Goal: Transaction & Acquisition: Purchase product/service

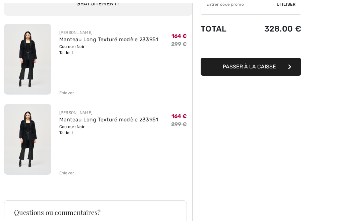
scroll to position [72, 0]
click at [64, 175] on div "Enlever" at bounding box center [66, 172] width 15 height 6
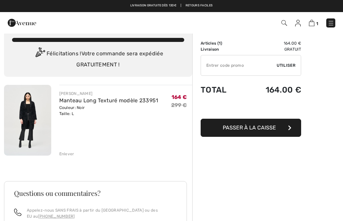
scroll to position [11, 0]
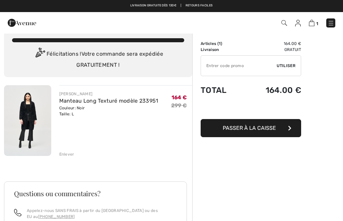
click at [270, 128] on span "Passer à la caisse" at bounding box center [249, 128] width 53 height 6
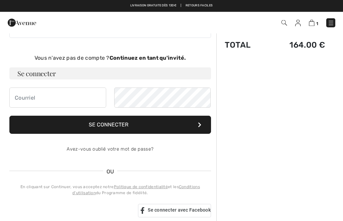
scroll to position [28, 0]
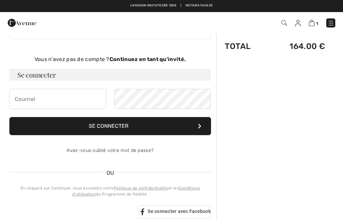
click at [92, 128] on button "Se connecter" at bounding box center [110, 126] width 202 height 18
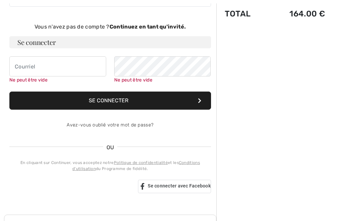
scroll to position [69, 0]
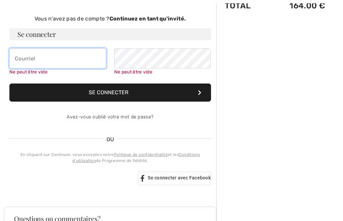
click at [22, 62] on input "email" at bounding box center [57, 58] width 97 height 20
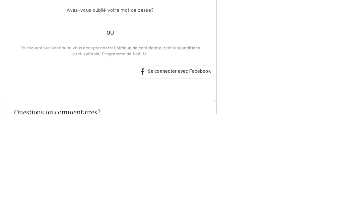
click at [86, 107] on div "Avez-vous oublié votre mot de passe?" at bounding box center [110, 117] width 202 height 20
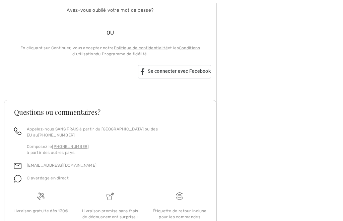
click at [80, 13] on link "Avez-vous oublié votre mot de passe?" at bounding box center [110, 10] width 87 height 6
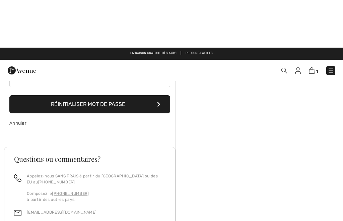
scroll to position [0, 0]
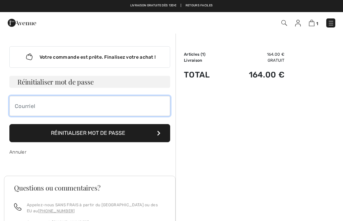
click at [22, 109] on input "email" at bounding box center [89, 106] width 161 height 20
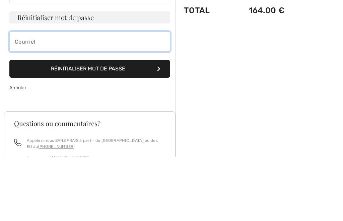
click at [131, 96] on input "email" at bounding box center [89, 106] width 161 height 20
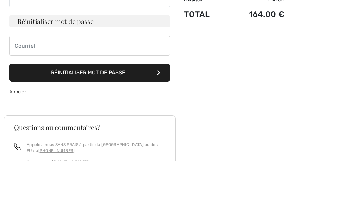
click at [113, 124] on button "Réinitialiser mot de passe" at bounding box center [89, 133] width 161 height 18
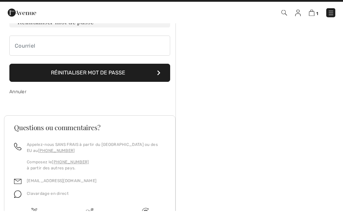
scroll to position [48, 0]
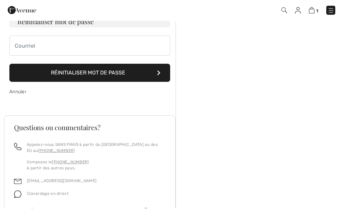
click at [127, 89] on button "Réinitialiser mot de passe" at bounding box center [89, 85] width 161 height 18
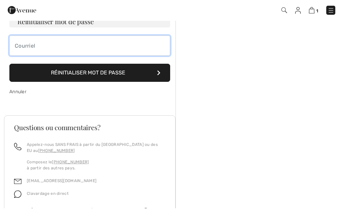
click at [132, 63] on input "email" at bounding box center [89, 58] width 161 height 20
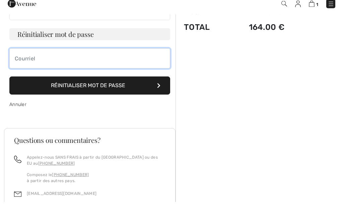
scroll to position [28, 0]
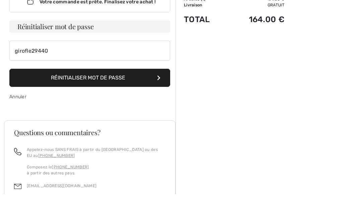
click at [122, 96] on button "Réinitialiser mot de passe" at bounding box center [89, 105] width 161 height 18
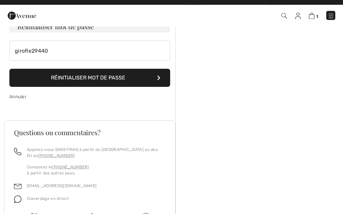
scroll to position [48, 0]
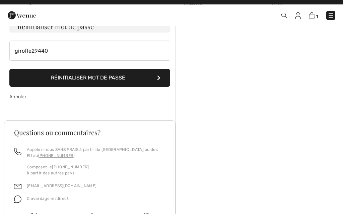
click at [52, 91] on button "Réinitialiser mot de passe" at bounding box center [89, 85] width 161 height 18
click at [55, 84] on button "Réinitialiser mot de passe" at bounding box center [89, 85] width 161 height 18
click at [58, 85] on button "Réinitialiser mot de passe" at bounding box center [89, 85] width 161 height 18
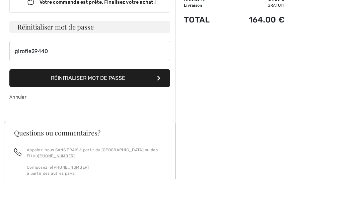
scroll to position [11, 0]
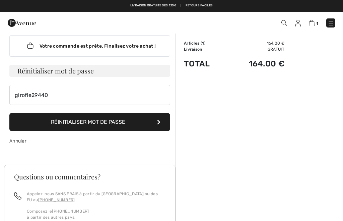
click at [56, 120] on button "Réinitialiser mot de passe" at bounding box center [89, 122] width 161 height 18
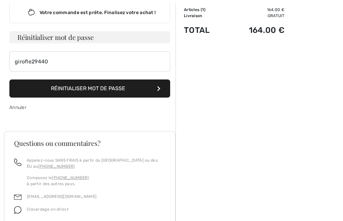
scroll to position [48, 0]
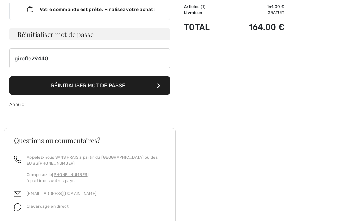
click at [72, 88] on button "Réinitialiser mot de passe" at bounding box center [89, 85] width 161 height 18
click at [32, 92] on button "Réinitialiser mot de passe" at bounding box center [89, 85] width 161 height 18
click at [19, 93] on button "Réinitialiser mot de passe" at bounding box center [89, 85] width 161 height 18
click at [163, 89] on button "Réinitialiser mot de passe" at bounding box center [89, 85] width 161 height 18
click at [87, 112] on div "Annuler" at bounding box center [89, 104] width 161 height 20
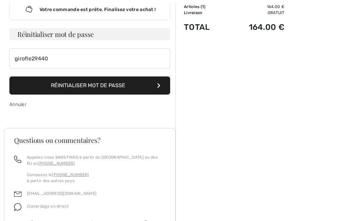
click at [158, 78] on button "Réinitialiser mot de passe" at bounding box center [89, 85] width 161 height 18
click at [160, 79] on button "Réinitialiser mot de passe" at bounding box center [89, 85] width 161 height 18
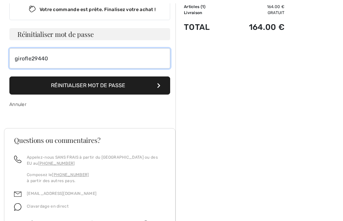
click at [126, 55] on input "girofle29440" at bounding box center [89, 58] width 161 height 20
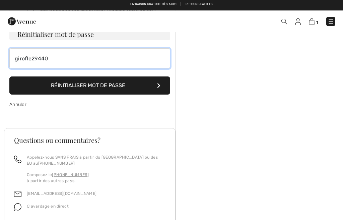
click at [113, 59] on input "girofle29440" at bounding box center [89, 60] width 161 height 20
type input "g"
type input "[EMAIL_ADDRESS][DOMAIN_NAME]"
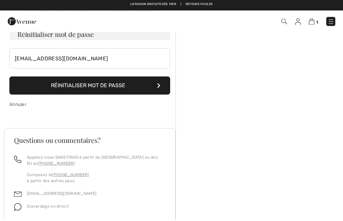
click at [122, 84] on button "Réinitialiser mot de passe" at bounding box center [89, 87] width 161 height 18
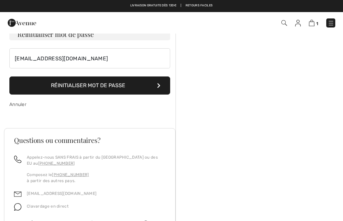
click at [56, 90] on button "Réinitialiser mot de passe" at bounding box center [89, 85] width 161 height 18
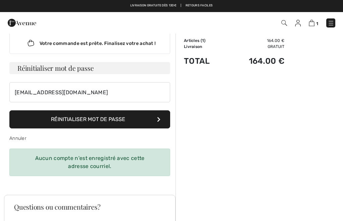
scroll to position [13, 0]
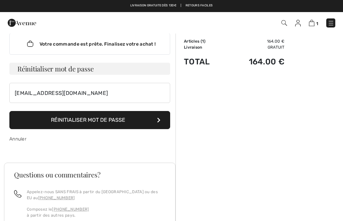
click at [48, 124] on button "Réinitialiser mot de passe" at bounding box center [89, 120] width 161 height 18
click at [39, 120] on button "Réinitialiser mot de passe" at bounding box center [89, 120] width 161 height 18
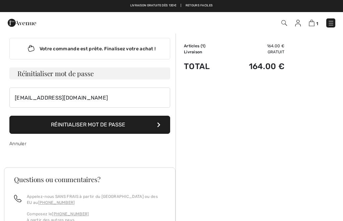
scroll to position [0, 0]
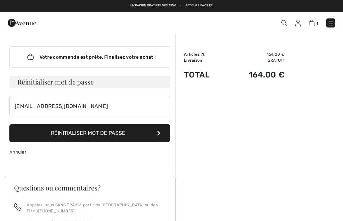
click at [25, 84] on h3 "Réinitialiser mot de passe" at bounding box center [89, 82] width 161 height 12
click at [12, 154] on link "Annuler" at bounding box center [17, 152] width 17 height 6
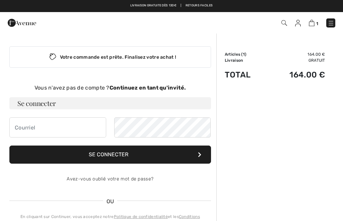
click at [95, 180] on link "Avez-vous oublié votre mot de passe?" at bounding box center [110, 179] width 87 height 6
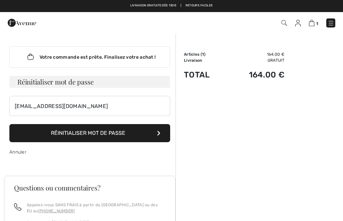
click at [59, 137] on button "Réinitialiser mot de passe" at bounding box center [89, 133] width 161 height 18
click at [47, 60] on div "Votre commande est prête. Finalisez votre achat !" at bounding box center [89, 56] width 161 height 21
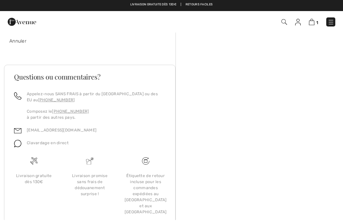
scroll to position [110, 0]
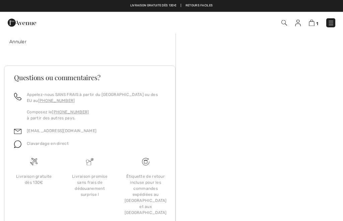
click at [27, 129] on link "[EMAIL_ADDRESS][DOMAIN_NAME]" at bounding box center [62, 131] width 70 height 5
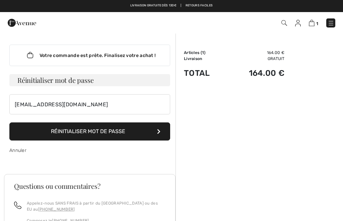
scroll to position [0, 0]
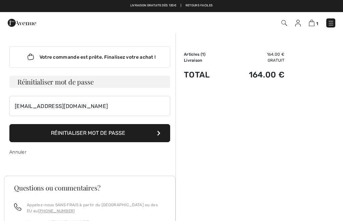
click at [50, 130] on button "Réinitialiser mot de passe" at bounding box center [89, 133] width 161 height 18
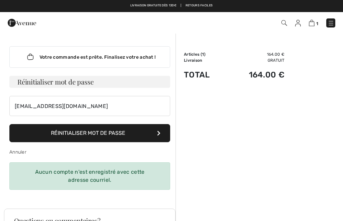
click at [51, 131] on button "Réinitialiser mot de passe" at bounding box center [89, 133] width 161 height 18
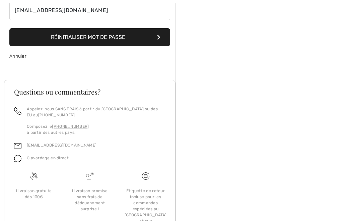
scroll to position [96, 0]
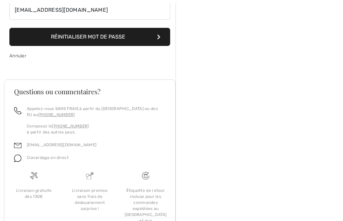
click at [21, 144] on img at bounding box center [17, 145] width 7 height 7
click at [27, 146] on link "[EMAIL_ADDRESS][DOMAIN_NAME]" at bounding box center [62, 144] width 70 height 5
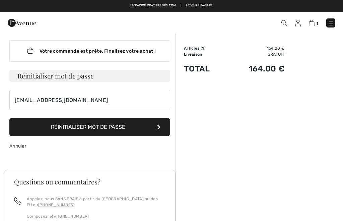
scroll to position [0, 0]
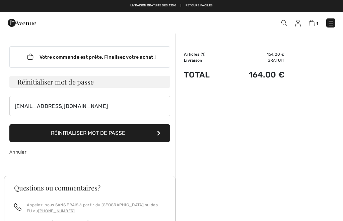
click at [45, 48] on div "Votre commande est prête. Finalisez votre achat !" at bounding box center [89, 56] width 161 height 21
click at [45, 57] on div "Votre commande est prête. Finalisez votre achat !" at bounding box center [89, 56] width 161 height 21
click at [19, 86] on h3 "Réinitialiser mot de passe" at bounding box center [89, 82] width 161 height 12
click at [139, 138] on button "Réinitialiser mot de passe" at bounding box center [89, 133] width 161 height 18
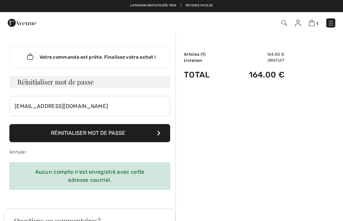
click at [162, 136] on button "Réinitialiser mot de passe" at bounding box center [89, 133] width 161 height 18
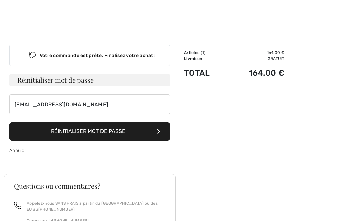
scroll to position [2, 0]
click at [17, 152] on link "Annuler" at bounding box center [17, 150] width 17 height 6
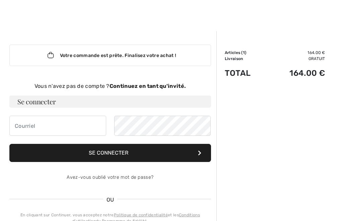
click at [148, 179] on link "Avez-vous oublié votre mot de passe?" at bounding box center [110, 177] width 87 height 6
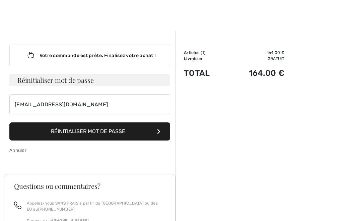
click at [126, 137] on button "Réinitialiser mot de passe" at bounding box center [89, 131] width 161 height 18
click at [14, 130] on button "Réinitialiser mot de passe" at bounding box center [89, 131] width 161 height 18
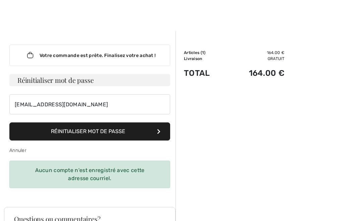
scroll to position [0, 0]
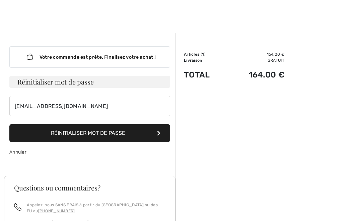
click at [11, 153] on link "Annuler" at bounding box center [17, 152] width 17 height 6
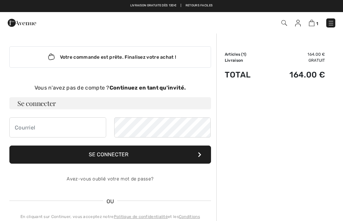
click at [121, 87] on strong "Continuez en tant qu'invité." at bounding box center [147, 87] width 76 height 6
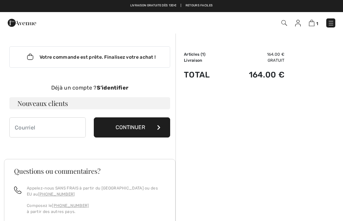
click at [41, 60] on div "Votre commande est prête. Finalisez votre achat !" at bounding box center [89, 56] width 161 height 21
click at [27, 108] on h3 "Nouveaux clients" at bounding box center [89, 103] width 161 height 12
click at [16, 105] on h3 "Nouveaux clients" at bounding box center [89, 103] width 161 height 12
click at [18, 111] on div "Déjà un compte ? S’identifier Nouveaux clients Continuer" at bounding box center [89, 110] width 161 height 54
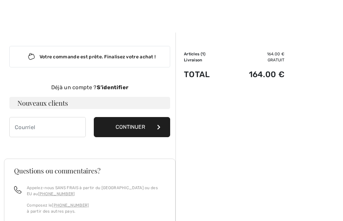
click at [24, 114] on div "Déjà un compte ? S’identifier Nouveaux clients Continuer" at bounding box center [89, 110] width 161 height 54
click at [22, 133] on input "email" at bounding box center [47, 127] width 76 height 20
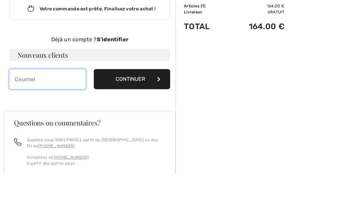
click at [66, 117] on input "email" at bounding box center [47, 127] width 76 height 20
click at [64, 117] on input "email" at bounding box center [47, 127] width 76 height 20
type input "quere.am29@orange.fr"
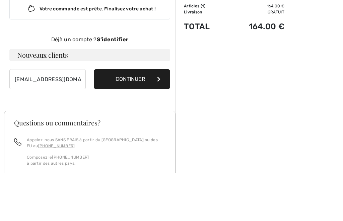
click at [147, 117] on button "Continuer" at bounding box center [132, 127] width 76 height 20
click at [147, 81] on button "Continuer" at bounding box center [132, 79] width 76 height 20
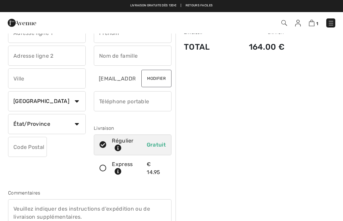
scroll to position [25, 0]
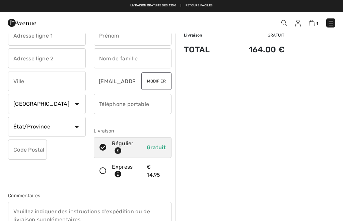
click at [77, 105] on select "Pays Canada États-Unis Afghanistan Afrique du Sud Aland Albanie Algérie Allemag…" at bounding box center [47, 104] width 78 height 20
click at [74, 73] on input "text" at bounding box center [47, 81] width 78 height 20
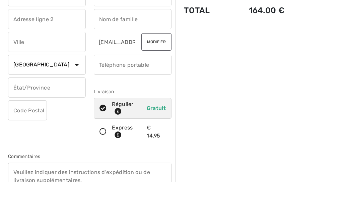
click at [79, 94] on select "Pays Canada États-Unis Afghanistan Afrique du Sud Aland Albanie Algérie Allemag…" at bounding box center [47, 104] width 78 height 20
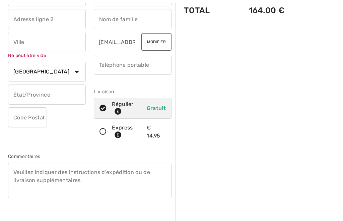
click at [63, 41] on input "text" at bounding box center [47, 42] width 78 height 20
click at [44, 72] on select "Pays Canada États-Unis Afghanistan Afrique du Sud Aland Albanie Algérie Allemag…" at bounding box center [47, 72] width 78 height 20
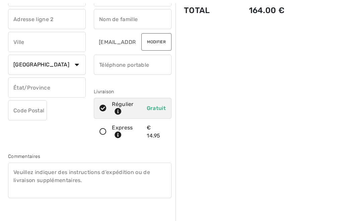
scroll to position [87, 0]
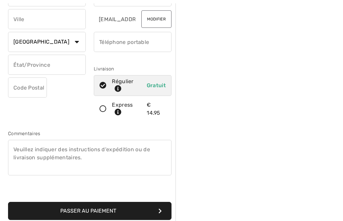
click at [63, 45] on select "Pays Canada États-Unis Afghanistan Afrique du Sud Aland Albanie Algérie Allemag…" at bounding box center [47, 42] width 78 height 20
click at [7, 108] on div "Adresse de livraison Ne peut être vide Pays Canada États-Unis Afghanistan Afriq…" at bounding box center [47, 38] width 86 height 168
click at [15, 42] on select "Pays Canada États-Unis Afghanistan Afrique du Sud Aland Albanie Algérie Allemag…" at bounding box center [47, 42] width 78 height 20
select select "FR"
click at [16, 65] on input "text" at bounding box center [47, 65] width 78 height 20
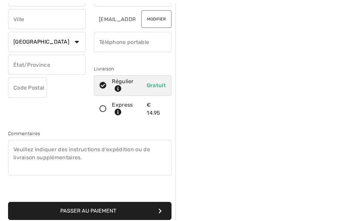
scroll to position [87, 0]
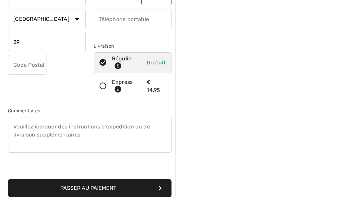
type input "2"
click at [15, 78] on input "text" at bounding box center [27, 88] width 39 height 20
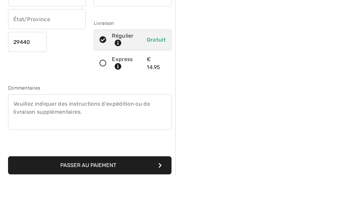
type input "29440"
click at [16, 55] on input "text" at bounding box center [47, 65] width 78 height 20
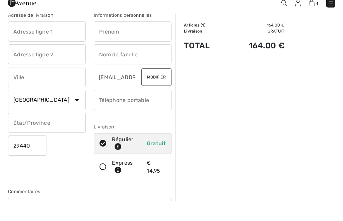
scroll to position [0, 0]
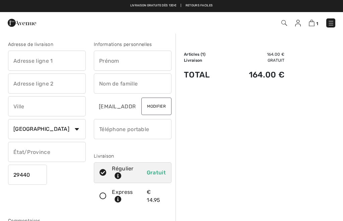
click at [151, 60] on input "text" at bounding box center [133, 61] width 78 height 20
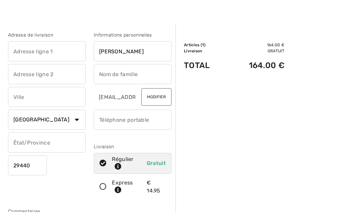
type input "Monique"
click at [146, 77] on input "text" at bounding box center [133, 83] width 78 height 20
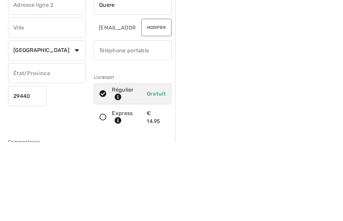
type input "Quere"
click at [145, 119] on input "phone" at bounding box center [133, 129] width 78 height 20
click at [159, 97] on button "Modifier" at bounding box center [156, 105] width 30 height 17
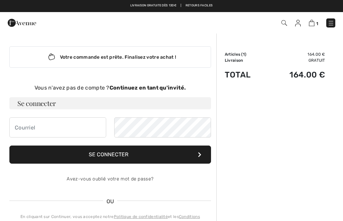
checkbox input "true"
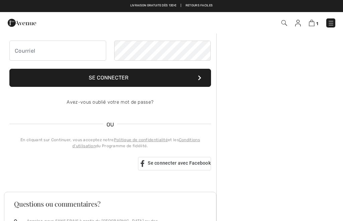
scroll to position [74, 0]
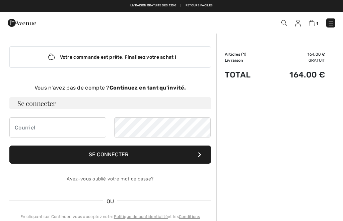
click at [130, 158] on button "Se connecter" at bounding box center [110, 154] width 202 height 18
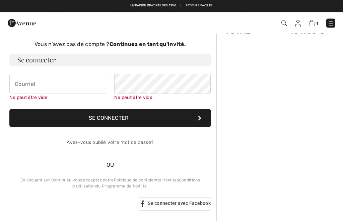
scroll to position [25, 0]
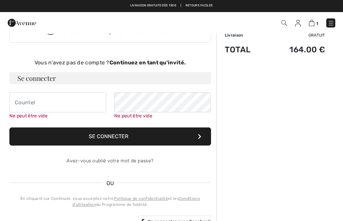
click at [112, 182] on span "OU" at bounding box center [110, 183] width 14 height 8
click at [113, 181] on span "OU" at bounding box center [110, 183] width 14 height 8
click at [130, 178] on div "Vous n'avez pas de compte ? Continuez en tant qu'invité. Se connecter Ne peut ê…" at bounding box center [110, 144] width 202 height 170
click at [133, 180] on div "Vous n'avez pas de compte ? Continuez en tant qu'invité. Se connecter Ne peut ê…" at bounding box center [110, 144] width 202 height 170
click at [132, 179] on div "Vous n'avez pas de compte ? Continuez en tant qu'invité. Se connecter Ne peut ê…" at bounding box center [110, 144] width 202 height 170
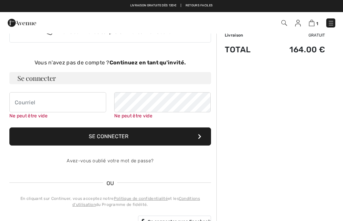
click at [136, 177] on div "Vous n'avez pas de compte ? Continuez en tant qu'invité. Se connecter Ne peut ê…" at bounding box center [110, 144] width 202 height 170
click at [144, 175] on div "Vous n'avez pas de compte ? Continuez en tant qu'invité. Se connecter Ne peut ê…" at bounding box center [110, 144] width 202 height 170
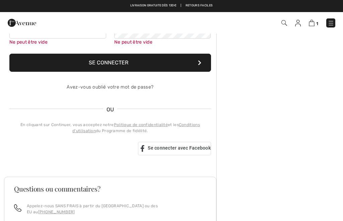
scroll to position [100, 0]
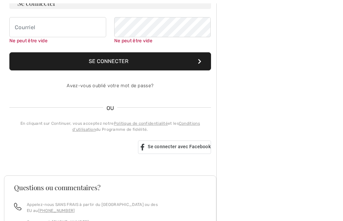
click at [41, 150] on div "Se connecter avec Google. S'ouvre dans un nouvel onglet." at bounding box center [70, 147] width 123 height 15
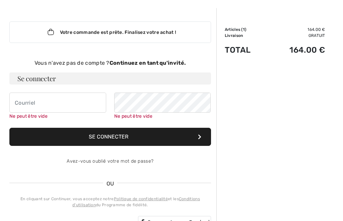
scroll to position [22, 0]
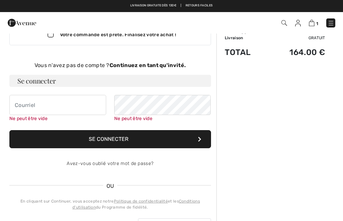
click at [69, 166] on link "Avez-vous oublié votre mot de passe?" at bounding box center [110, 163] width 87 height 6
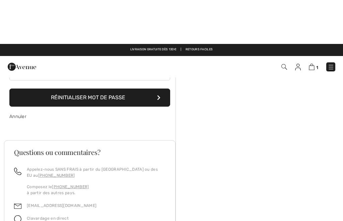
scroll to position [0, 0]
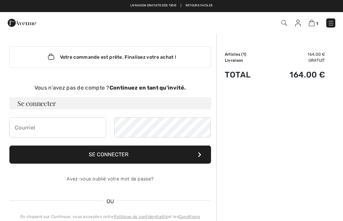
click at [41, 88] on div "Vous n'avez pas de compte ? Continuez en tant qu'invité." at bounding box center [110, 88] width 202 height 8
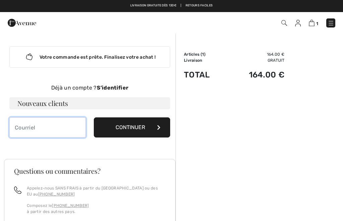
click at [17, 131] on input "email" at bounding box center [47, 127] width 76 height 20
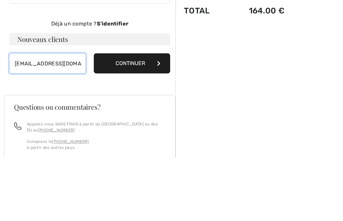
type input "quere.am29@orange.fr"
click at [143, 117] on button "Continuer" at bounding box center [132, 127] width 76 height 20
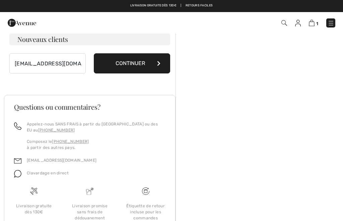
click at [138, 66] on button "Continuer" at bounding box center [132, 63] width 76 height 20
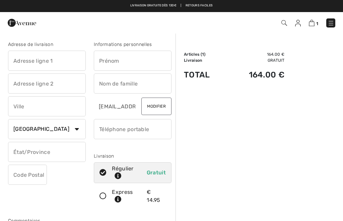
click at [52, 60] on input "text" at bounding box center [47, 61] width 78 height 20
click at [136, 60] on input "text" at bounding box center [133, 61] width 78 height 20
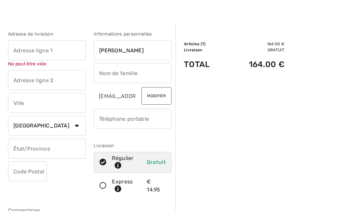
click at [148, 76] on input "text" at bounding box center [133, 83] width 78 height 20
type input "[PERSON_NAME]"
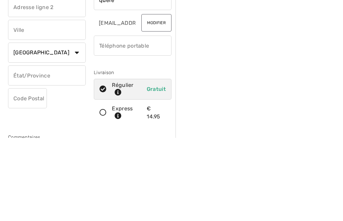
type input "quere"
click at [153, 119] on input "phone" at bounding box center [133, 129] width 78 height 20
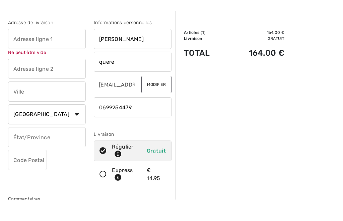
type input "0699254479"
click at [10, 80] on input "text" at bounding box center [47, 90] width 78 height 20
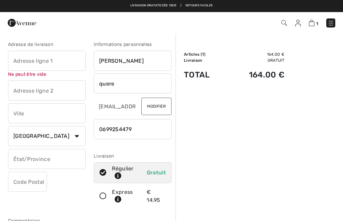
click at [15, 62] on input "text" at bounding box center [47, 61] width 78 height 20
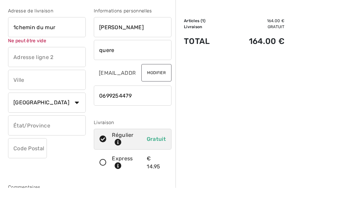
type input "1chemin du mur"
click at [62, 83] on div "Adresse de livraison 1chemin du mur Ne peut être vide Pays Canada États-Unis Af…" at bounding box center [47, 125] width 86 height 168
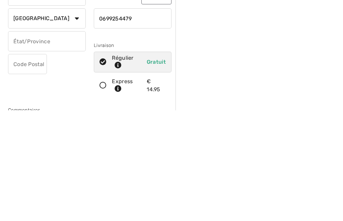
click at [35, 164] on input "text" at bounding box center [27, 174] width 39 height 20
type input "Saint Vougay"
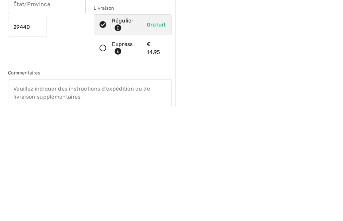
scroll to position [15, 0]
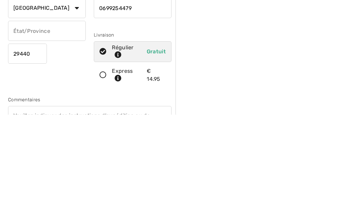
type input "29440"
click at [18, 127] on input "text" at bounding box center [47, 137] width 78 height 20
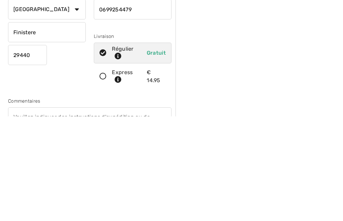
type input "Finistere"
click at [70, 70] on div "Adresse de livraison 1chemin du mur Saint Vougay Pays Canada États-Unis Afghani…" at bounding box center [47, 110] width 86 height 168
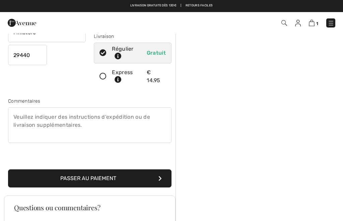
click at [280, 127] on div "Sommaire Description Articles ( 1 ) 164.00 € Code promo 0.00 € Livraison Gratui…" at bounding box center [258, 148] width 167 height 471
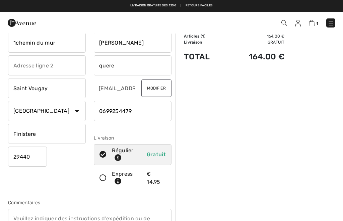
scroll to position [18, 0]
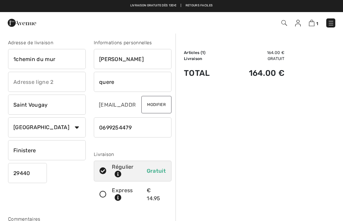
click at [68, 84] on input "text" at bounding box center [47, 82] width 78 height 20
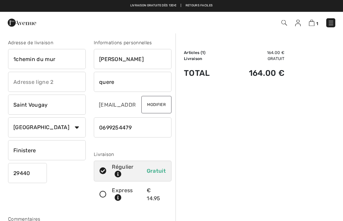
click at [164, 105] on button "Modifier" at bounding box center [156, 104] width 30 height 17
click at [161, 100] on button "Modifier" at bounding box center [156, 104] width 30 height 17
click at [167, 117] on input "phone" at bounding box center [133, 127] width 78 height 20
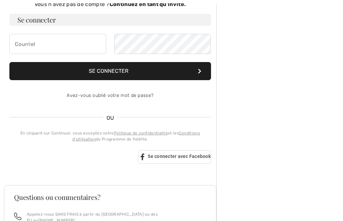
scroll to position [79, 0]
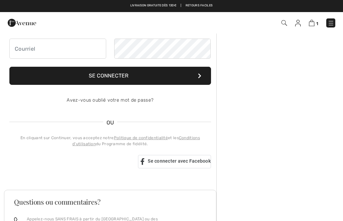
click at [46, 120] on div "Vous n'avez pas de compte ? Continuez en tant qu'invité. Se connecter Se connec…" at bounding box center [110, 86] width 202 height 163
click at [104, 120] on span "OU" at bounding box center [110, 123] width 14 height 8
click at [77, 102] on link "Avez-vous oublié votre mot de passe?" at bounding box center [110, 100] width 87 height 6
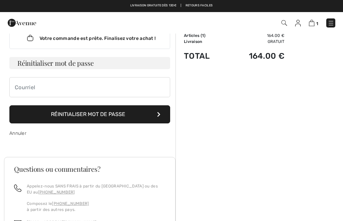
scroll to position [0, 0]
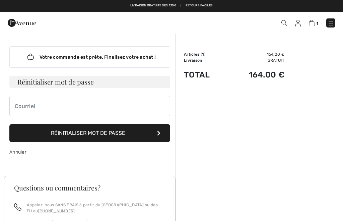
click at [13, 150] on link "Annuler" at bounding box center [17, 152] width 17 height 6
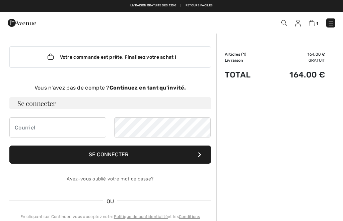
click at [53, 87] on div "Vous n'avez pas de compte ? Continuez en tant qu'invité." at bounding box center [110, 88] width 202 height 8
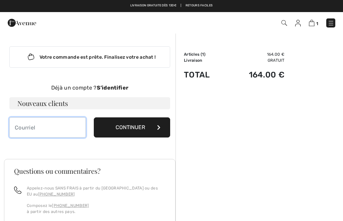
click at [16, 128] on input "email" at bounding box center [47, 127] width 76 height 20
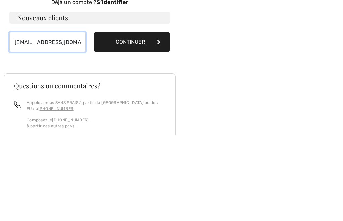
type input "[EMAIL_ADDRESS][DOMAIN_NAME]"
click at [141, 117] on button "Continuer" at bounding box center [132, 127] width 76 height 20
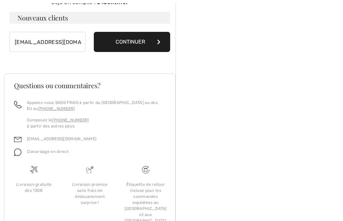
click at [139, 47] on button "Continuer" at bounding box center [132, 42] width 76 height 20
click at [141, 40] on button "Continuer" at bounding box center [132, 42] width 76 height 20
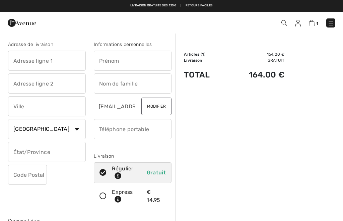
click at [61, 57] on input "text" at bounding box center [47, 61] width 78 height 20
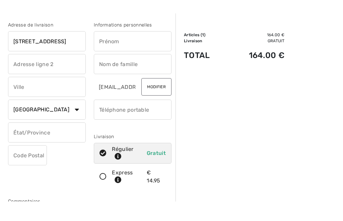
type input "[STREET_ADDRESS]"
click at [68, 96] on input "text" at bounding box center [47, 106] width 78 height 20
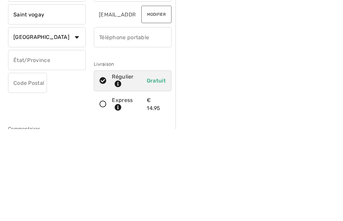
type input "Saint vogay"
click at [34, 164] on input "text" at bounding box center [27, 174] width 39 height 20
type input "29440"
click at [63, 142] on input "text" at bounding box center [47, 152] width 78 height 20
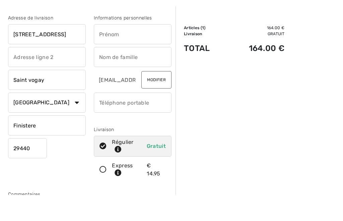
type input "Finistere"
click at [150, 51] on input "text" at bounding box center [133, 61] width 78 height 20
type input "[PERSON_NAME]"
click at [150, 73] on input "text" at bounding box center [133, 83] width 78 height 20
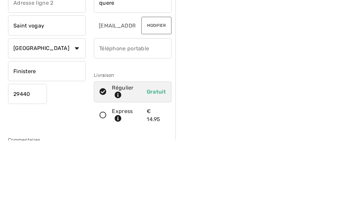
type input "quere"
click at [152, 119] on input "phone" at bounding box center [133, 129] width 78 height 20
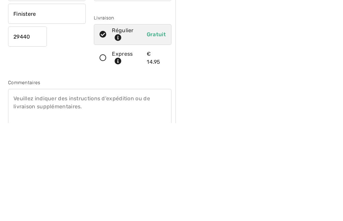
scroll to position [40, 0]
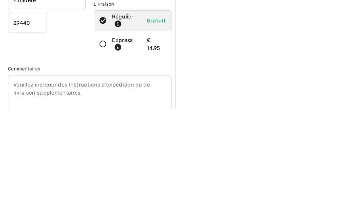
type input "0699254479"
click at [105, 152] on icon at bounding box center [103, 155] width 18 height 7
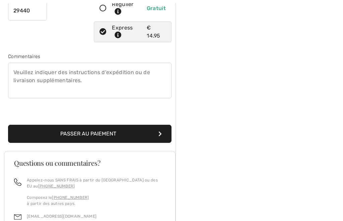
scroll to position [164, 0]
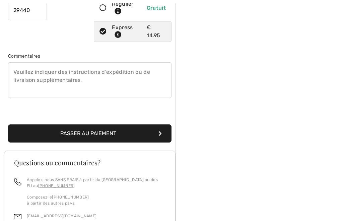
click at [22, 83] on textarea at bounding box center [89, 79] width 163 height 35
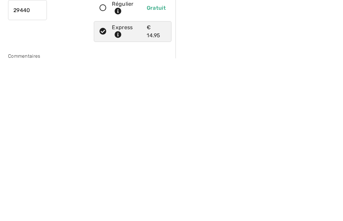
scroll to position [0, 0]
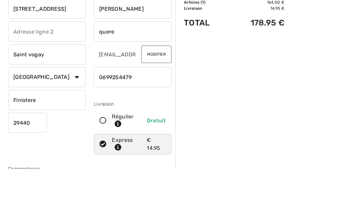
click at [68, 96] on input "Saint vogay" at bounding box center [47, 106] width 78 height 20
click at [61, 96] on input "Saint vogay" at bounding box center [47, 106] width 78 height 20
type input "Saint vougay"
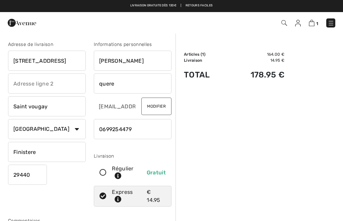
click at [106, 166] on div "Régulier Gratuit" at bounding box center [133, 172] width 78 height 21
radio input "true"
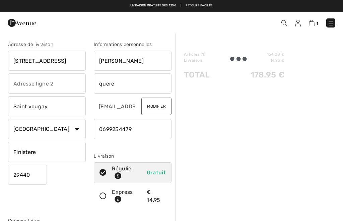
click at [100, 199] on icon at bounding box center [103, 195] width 18 height 7
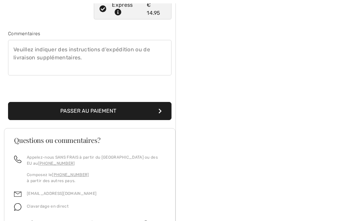
scroll to position [187, 0]
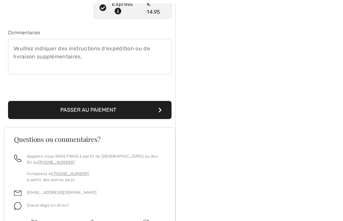
click at [53, 112] on button "Passer au paiement" at bounding box center [89, 110] width 163 height 18
click at [70, 111] on button "Passer au paiement" at bounding box center [89, 110] width 163 height 18
click at [69, 111] on button "Passer au paiement" at bounding box center [89, 110] width 163 height 18
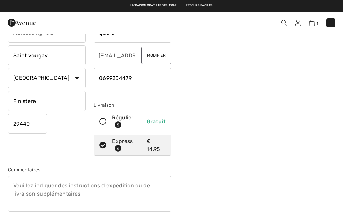
scroll to position [0, 0]
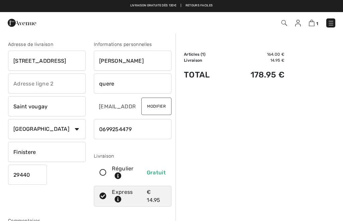
click at [61, 150] on input "Finistere" at bounding box center [47, 152] width 78 height 20
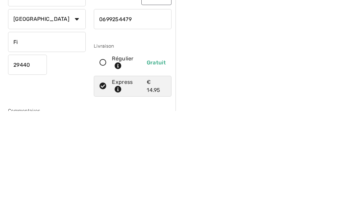
type input "F"
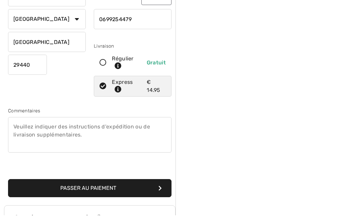
scroll to position [113, 0]
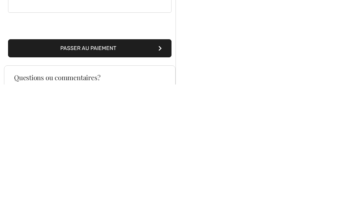
type input "[GEOGRAPHIC_DATA]"
click at [115, 175] on button "Passer au paiement" at bounding box center [89, 184] width 163 height 18
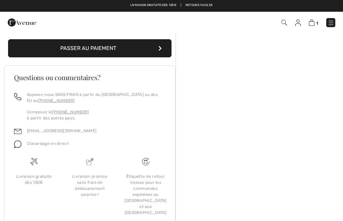
click at [36, 54] on button "Passer au paiement" at bounding box center [89, 49] width 163 height 18
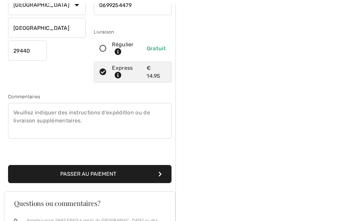
scroll to position [124, 0]
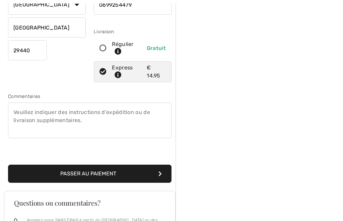
click at [62, 175] on button "Passer au paiement" at bounding box center [89, 174] width 163 height 18
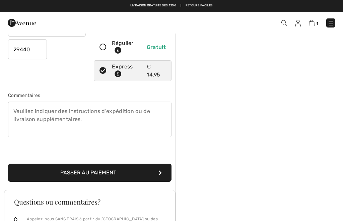
scroll to position [124, 0]
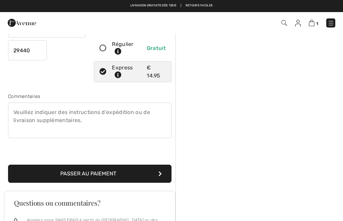
click at [24, 121] on textarea at bounding box center [89, 119] width 163 height 35
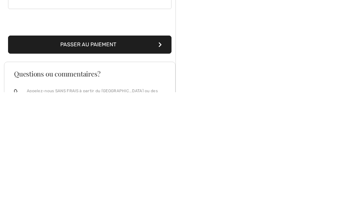
click at [72, 164] on button "Passer au paiement" at bounding box center [89, 173] width 163 height 18
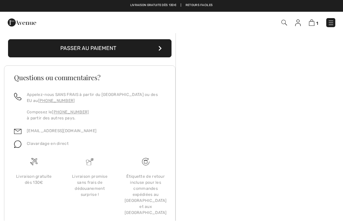
click at [81, 53] on button "Passer au paiement" at bounding box center [89, 49] width 163 height 18
click at [130, 49] on button "Passer au paiement" at bounding box center [89, 49] width 163 height 18
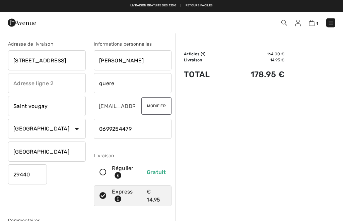
scroll to position [0, 0]
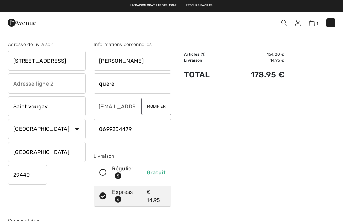
click at [164, 106] on button "Modifier" at bounding box center [156, 105] width 30 height 17
click at [162, 109] on button "Modifier" at bounding box center [156, 105] width 30 height 17
click at [164, 112] on button "Modifier" at bounding box center [156, 105] width 30 height 17
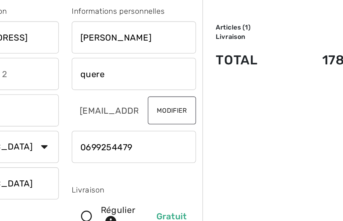
click at [141, 97] on button "Modifier" at bounding box center [156, 105] width 30 height 17
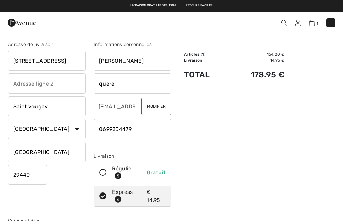
click at [159, 113] on button "Modifier" at bounding box center [156, 105] width 30 height 17
click at [162, 102] on button "Modifier" at bounding box center [156, 105] width 30 height 17
click at [167, 109] on button "Modifier" at bounding box center [156, 105] width 30 height 17
click at [164, 106] on button "Modifier" at bounding box center [156, 105] width 30 height 17
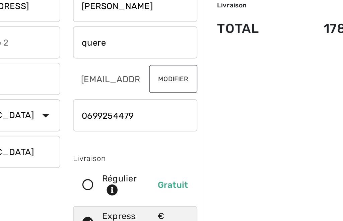
click at [141, 97] on button "Modifier" at bounding box center [156, 105] width 30 height 17
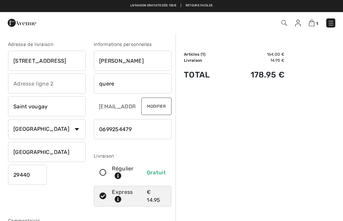
click at [136, 108] on div "[EMAIL_ADDRESS][DOMAIN_NAME] Modifier" at bounding box center [133, 106] width 78 height 20
click at [138, 104] on div "[EMAIL_ADDRESS][DOMAIN_NAME] Modifier" at bounding box center [133, 106] width 78 height 20
click at [164, 107] on button "Modifier" at bounding box center [156, 105] width 30 height 17
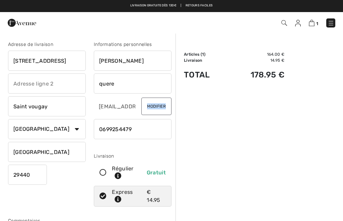
click at [149, 112] on button "Modifier" at bounding box center [156, 105] width 30 height 17
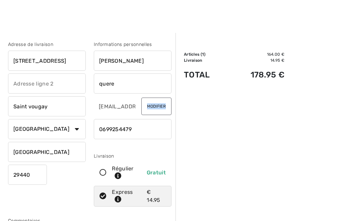
click at [141, 111] on button "Modifier" at bounding box center [156, 105] width 30 height 17
click at [164, 111] on button "Modifier" at bounding box center [156, 105] width 30 height 17
click at [164, 110] on button "Modifier" at bounding box center [156, 105] width 30 height 17
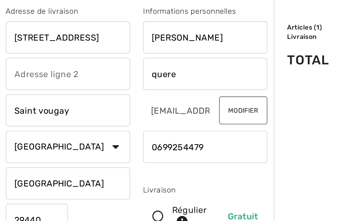
click at [169, 72] on div "Informations personnelles [PERSON_NAME] [EMAIL_ADDRESS][DOMAIN_NAME] Modifier […" at bounding box center [133, 125] width 86 height 168
click at [165, 97] on button "Modifier" at bounding box center [156, 105] width 30 height 17
click at [166, 97] on button "Modifier" at bounding box center [156, 105] width 30 height 17
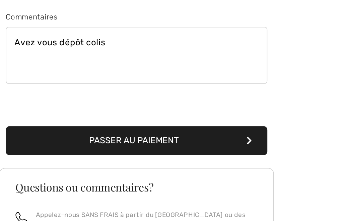
scroll to position [142, 0]
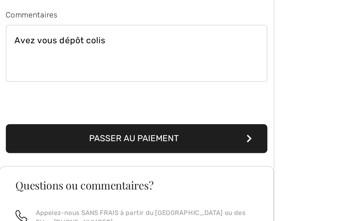
click at [52, 146] on button "Passer au paiement" at bounding box center [89, 155] width 163 height 18
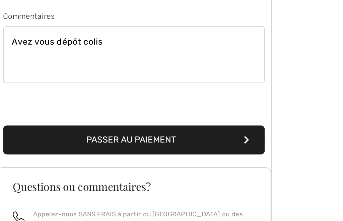
click at [157, 146] on button "Passer au paiement" at bounding box center [89, 155] width 163 height 18
click at [158, 153] on icon "submit" at bounding box center [159, 155] width 3 height 5
click at [156, 146] on button "Passer au paiement" at bounding box center [89, 155] width 163 height 18
click at [185, 82] on div "Sommaire Description Articles ( 1 ) 164.00 € Code promo 0.00 € Livraison 14.95 …" at bounding box center [258, 126] width 167 height 471
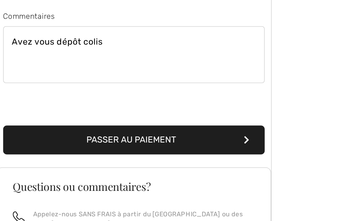
click at [25, 146] on button "Passer au paiement" at bounding box center [89, 155] width 163 height 18
click at [187, 78] on div "Sommaire Description Articles ( 1 ) 164.00 € Code promo 0.00 € Livraison 14.95 …" at bounding box center [258, 126] width 167 height 471
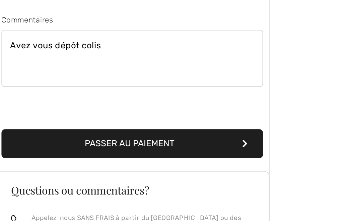
click at [158, 153] on icon "submit" at bounding box center [159, 155] width 3 height 5
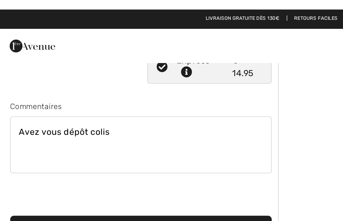
scroll to position [154, 0]
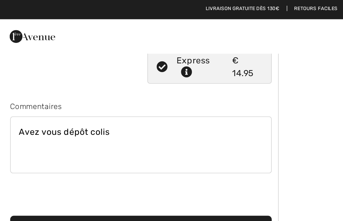
click at [197, 82] on div "Sommaire Description Articles ( 1 ) 164.00 € Code promo 0.00 € Livraison 14.95 …" at bounding box center [258, 114] width 167 height 471
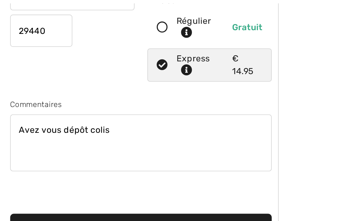
click at [73, 83] on textarea "Avez vous dépôt colis" at bounding box center [89, 90] width 163 height 35
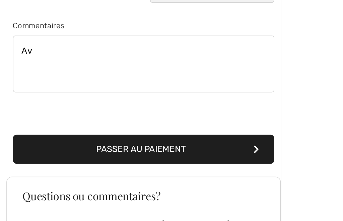
type textarea "A"
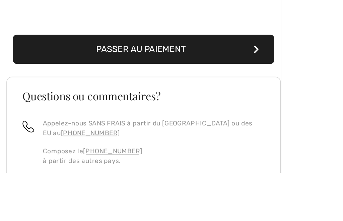
click at [107, 135] on button "Passer au paiement" at bounding box center [89, 144] width 163 height 18
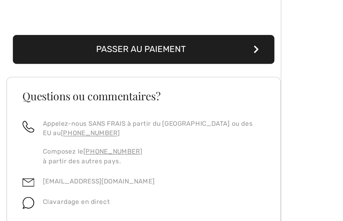
click at [62, 90] on button "Passer au paiement" at bounding box center [89, 99] width 163 height 18
click at [48, 90] on button "Passer au paiement" at bounding box center [89, 99] width 163 height 18
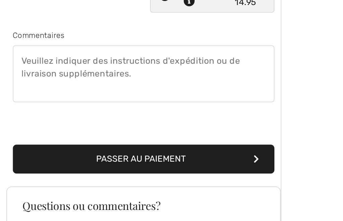
scroll to position [134, 0]
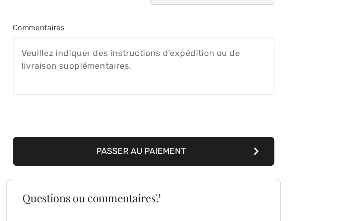
click at [57, 154] on button "Passer au paiement" at bounding box center [89, 163] width 163 height 18
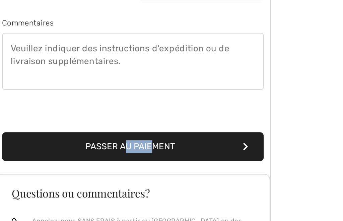
scroll to position [142, 0]
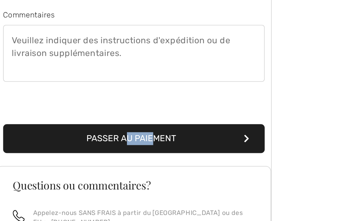
click at [29, 130] on div "Passer au paiement" at bounding box center [89, 147] width 171 height 34
click at [28, 130] on div "Passer au paiement" at bounding box center [89, 147] width 171 height 34
click at [90, 146] on button "Passer au paiement" at bounding box center [89, 155] width 163 height 18
click at [157, 146] on button "Passer au paiement" at bounding box center [89, 155] width 163 height 18
click at [158, 153] on icon "submit" at bounding box center [159, 155] width 3 height 5
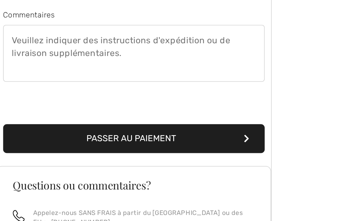
click at [98, 146] on button "Passer au paiement" at bounding box center [89, 155] width 163 height 18
click at [57, 146] on button "Passer au paiement" at bounding box center [89, 155] width 163 height 18
click at [56, 146] on button "Passer au paiement" at bounding box center [89, 155] width 163 height 18
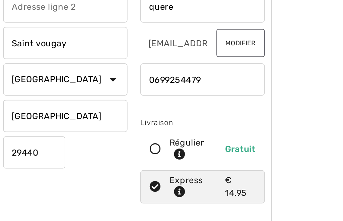
scroll to position [11, 0]
click at [153, 87] on button "Modifier" at bounding box center [156, 95] width 30 height 17
click at [141, 87] on button "Modifier" at bounding box center [156, 95] width 30 height 17
click at [142, 108] on input "phone" at bounding box center [133, 118] width 78 height 20
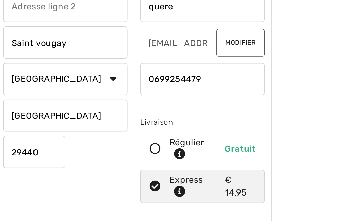
click at [145, 108] on input "phone" at bounding box center [133, 118] width 78 height 20
click at [131, 85] on div "[EMAIL_ADDRESS][DOMAIN_NAME] Modifier" at bounding box center [133, 95] width 78 height 20
click at [132, 85] on div "[EMAIL_ADDRESS][DOMAIN_NAME] Modifier" at bounding box center [133, 95] width 78 height 20
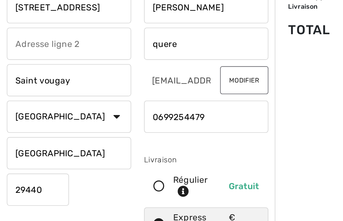
click at [152, 87] on button "Modifier" at bounding box center [156, 95] width 30 height 17
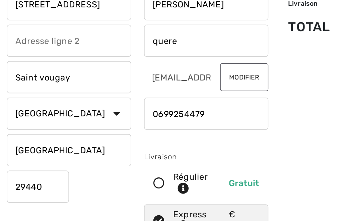
click at [153, 87] on button "Modifier" at bounding box center [156, 95] width 30 height 17
click at [159, 87] on button "Modifier" at bounding box center [156, 95] width 30 height 17
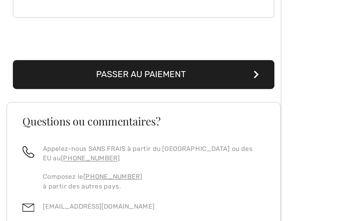
scroll to position [182, 0]
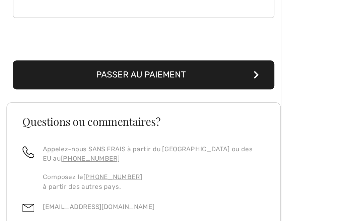
click at [118, 106] on button "Passer au paiement" at bounding box center [89, 115] width 163 height 18
click at [162, 106] on button "Passer au paiement" at bounding box center [89, 115] width 163 height 18
click at [161, 113] on icon "submit" at bounding box center [159, 115] width 3 height 5
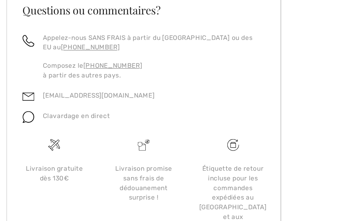
scroll to position [252, 0]
click at [32, 124] on div "[EMAIL_ADDRESS][DOMAIN_NAME]" at bounding box center [58, 130] width 75 height 13
click at [27, 126] on link "[EMAIL_ADDRESS][DOMAIN_NAME]" at bounding box center [62, 128] width 70 height 5
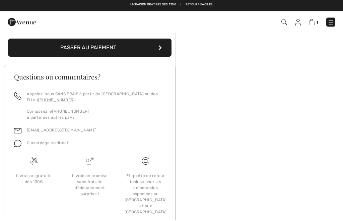
scroll to position [249, 0]
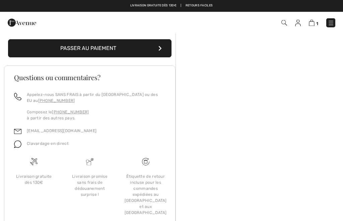
click at [20, 129] on img at bounding box center [17, 131] width 7 height 7
click at [63, 132] on link "[EMAIL_ADDRESS][DOMAIN_NAME]" at bounding box center [62, 131] width 70 height 5
click at [27, 132] on link "[EMAIL_ADDRESS][DOMAIN_NAME]" at bounding box center [62, 131] width 70 height 5
click at [55, 133] on link "[EMAIL_ADDRESS][DOMAIN_NAME]" at bounding box center [62, 131] width 70 height 5
